Goal: Navigation & Orientation: Find specific page/section

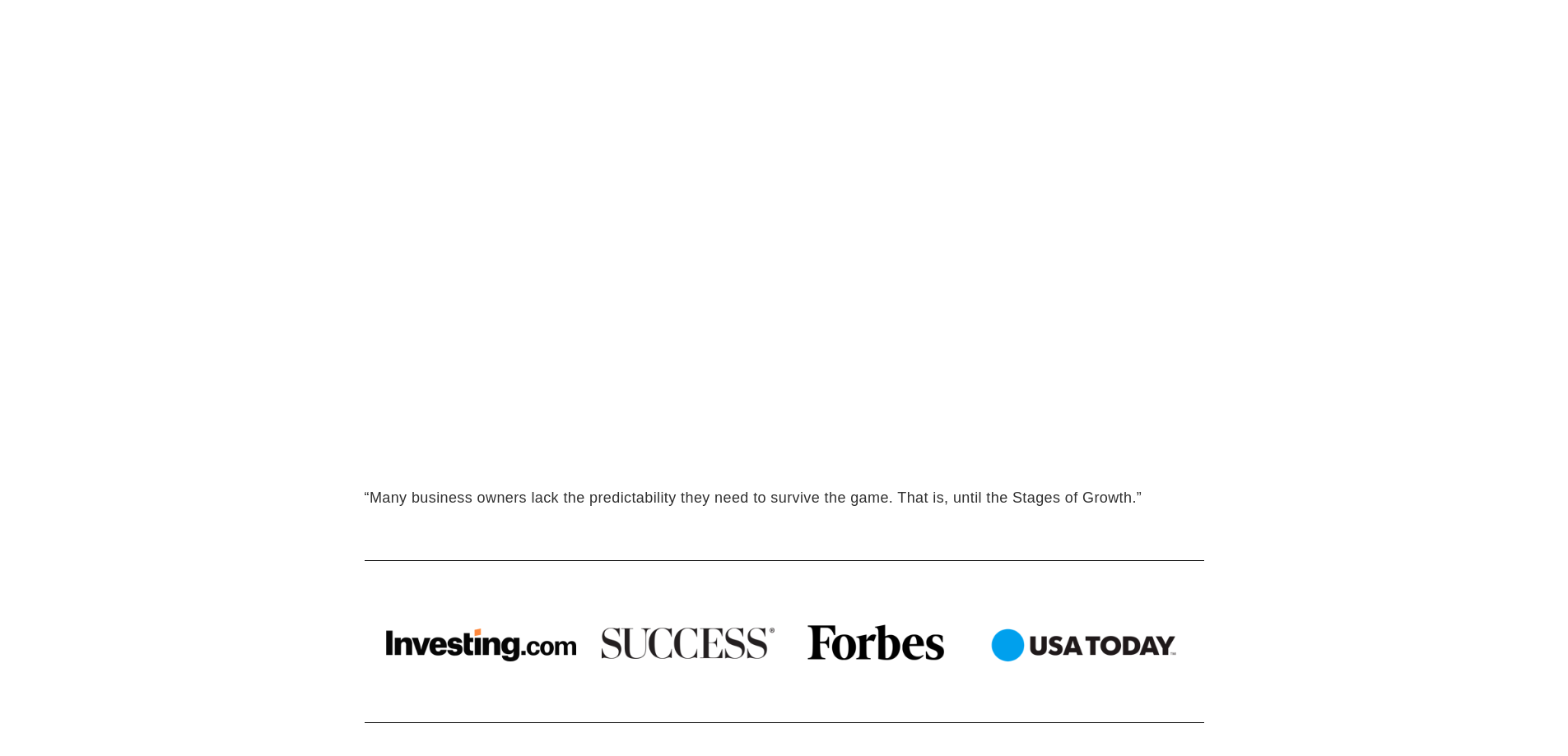
scroll to position [1201, 0]
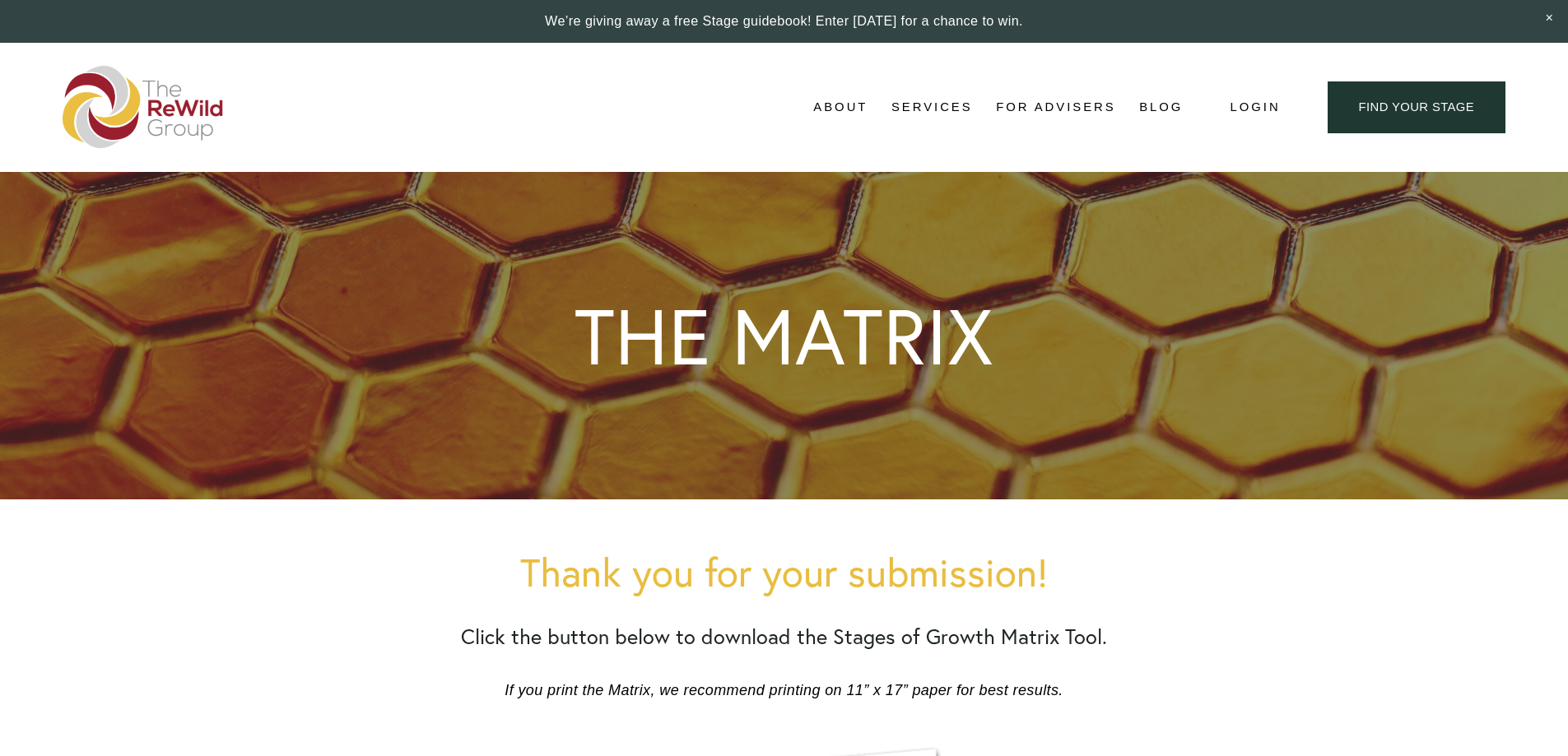
click at [1039, 106] on link "For Advisers" at bounding box center [1055, 107] width 119 height 25
